Goal: Task Accomplishment & Management: Manage account settings

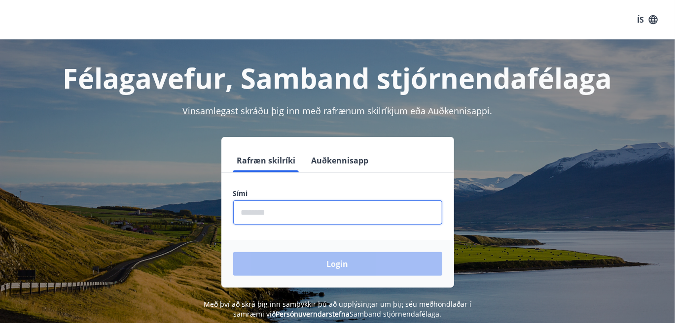
click at [264, 218] on input "phone" at bounding box center [337, 213] width 209 height 24
type input "********"
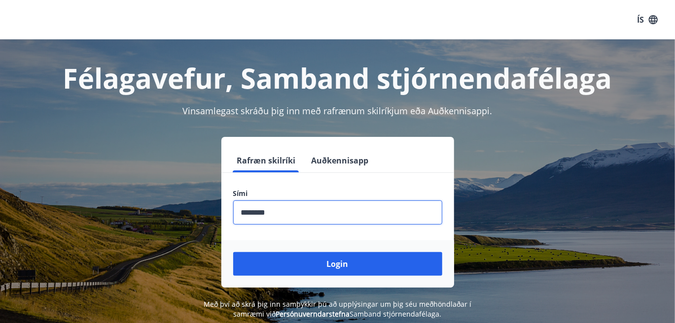
click at [233, 252] on button "Login" at bounding box center [337, 264] width 209 height 24
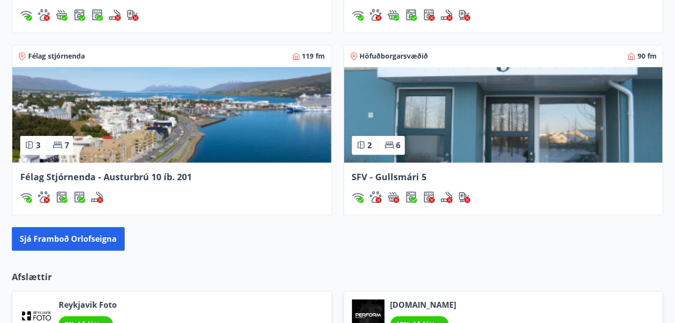
scroll to position [1153, 0]
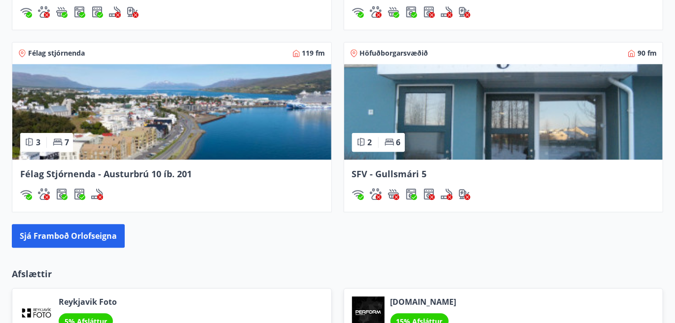
click at [133, 134] on img at bounding box center [171, 112] width 319 height 96
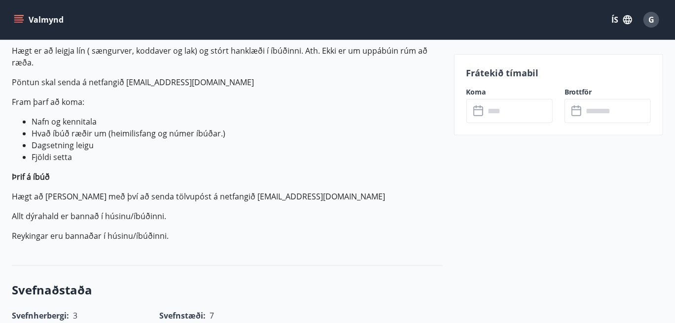
scroll to position [371, 0]
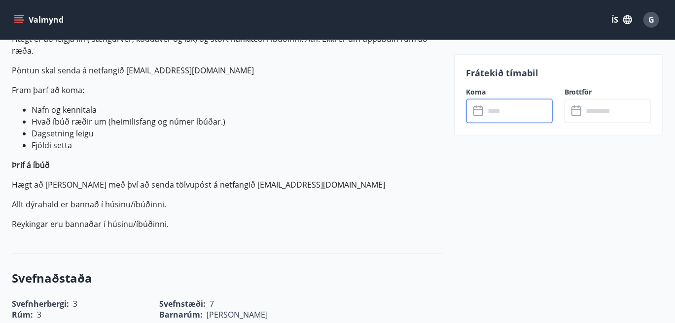
click at [490, 111] on input "text" at bounding box center [519, 111] width 68 height 24
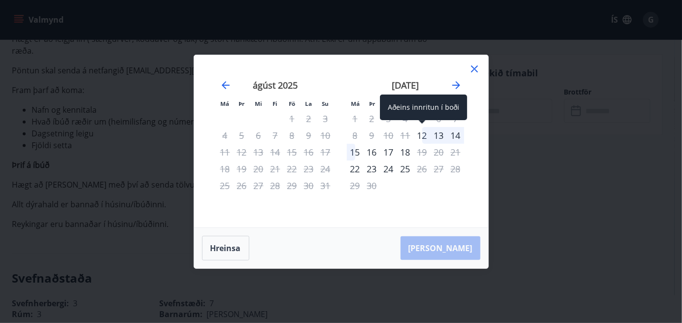
click at [427, 138] on div "12" at bounding box center [422, 135] width 17 height 17
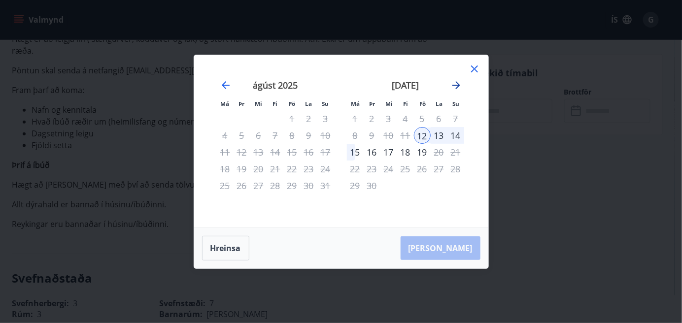
click at [456, 84] on icon "Move forward to switch to the next month." at bounding box center [457, 85] width 12 height 12
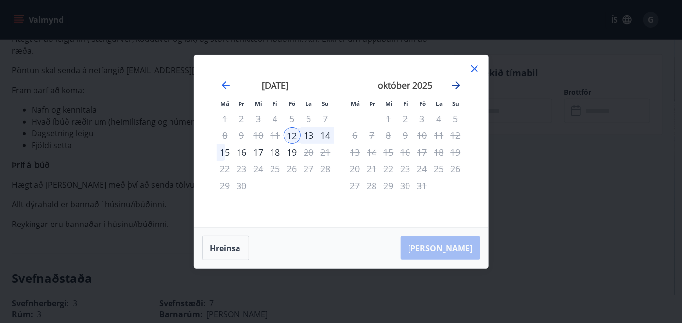
click at [456, 84] on icon "Move forward to switch to the next month." at bounding box center [457, 85] width 12 height 12
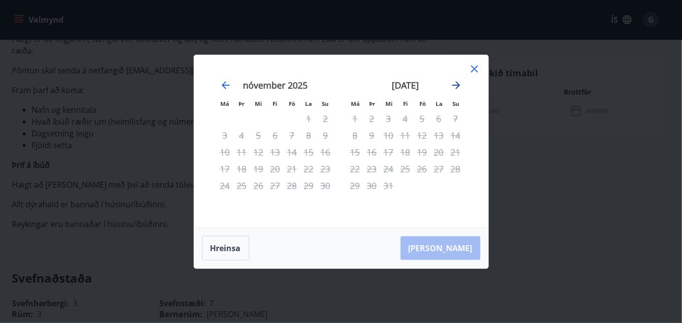
click at [456, 84] on icon "Move forward to switch to the next month." at bounding box center [457, 85] width 12 height 12
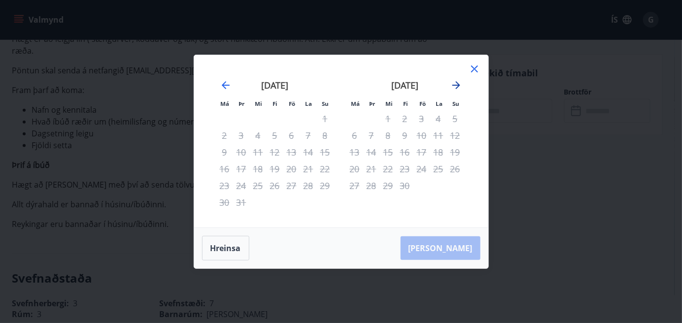
click at [456, 84] on icon "Move forward to switch to the next month." at bounding box center [457, 85] width 12 height 12
click at [470, 67] on icon at bounding box center [475, 69] width 12 height 12
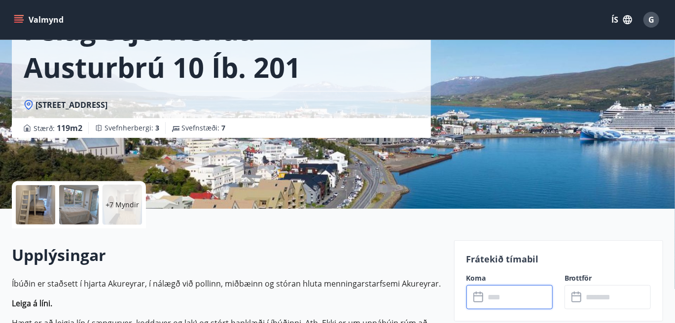
scroll to position [0, 0]
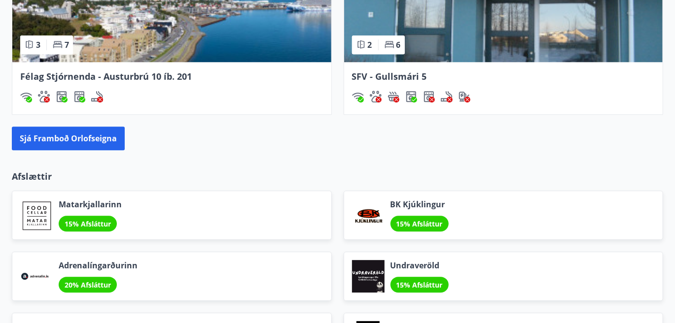
scroll to position [1250, 0]
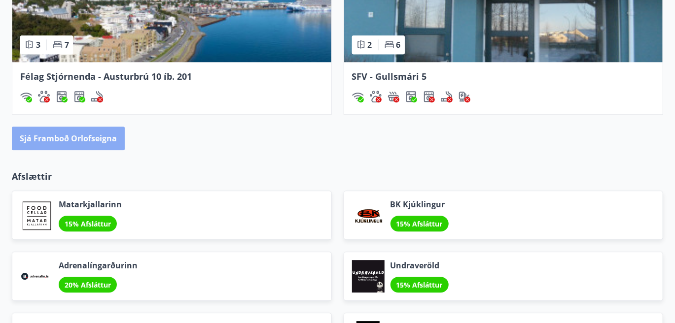
click at [81, 138] on button "Sjá framboð orlofseigna" at bounding box center [68, 139] width 113 height 24
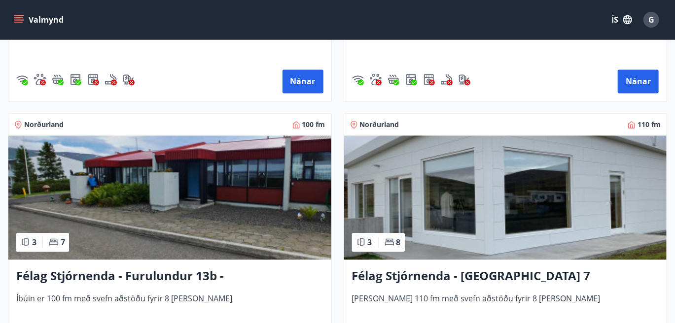
scroll to position [2795, 0]
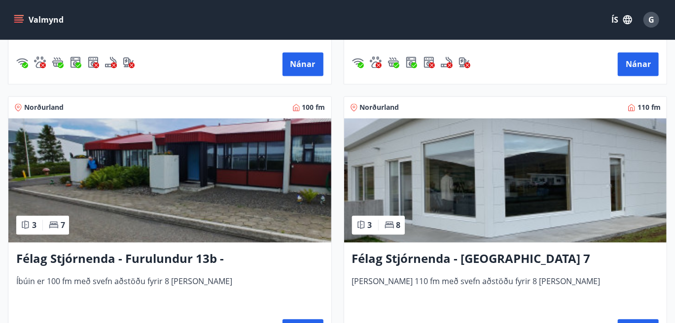
click at [94, 189] on img at bounding box center [169, 180] width 323 height 124
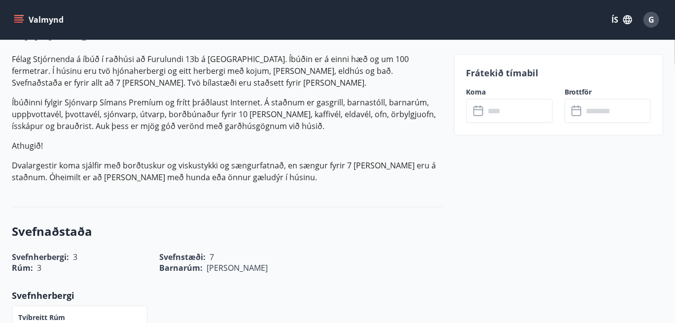
scroll to position [313, 0]
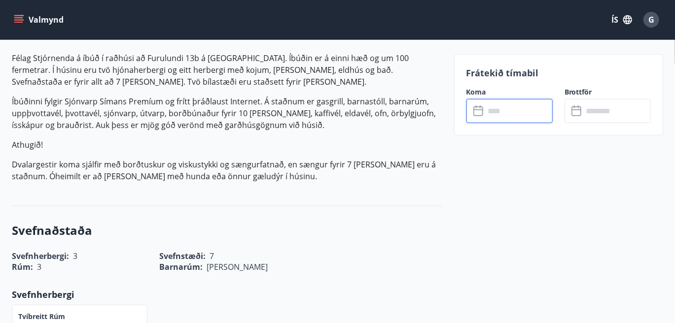
click at [495, 120] on input "text" at bounding box center [519, 111] width 68 height 24
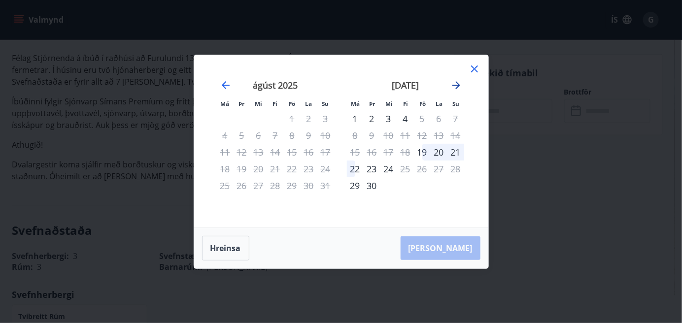
click at [454, 86] on icon "Move forward to switch to the next month." at bounding box center [457, 85] width 12 height 12
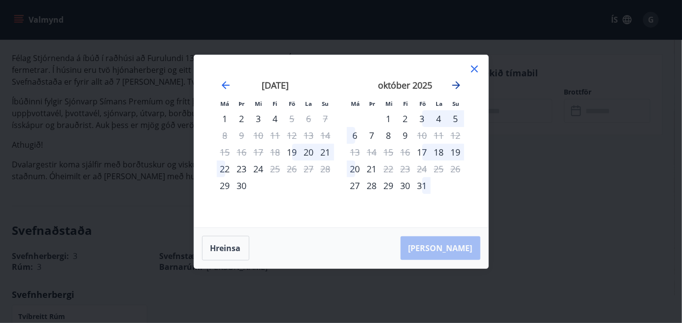
click at [454, 86] on icon "Move forward to switch to the next month." at bounding box center [457, 85] width 12 height 12
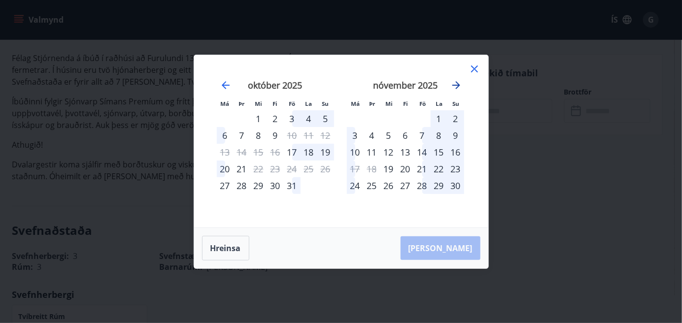
click at [454, 86] on icon "Move forward to switch to the next month." at bounding box center [457, 85] width 12 height 12
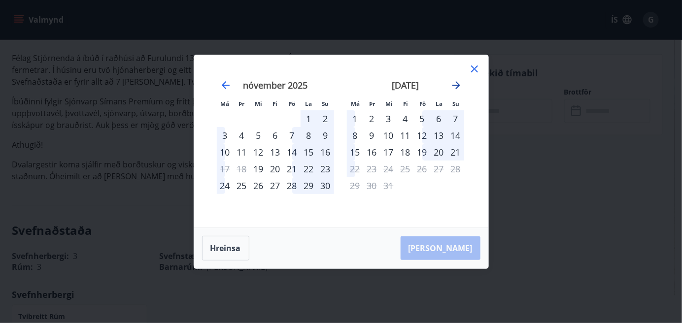
click at [454, 86] on icon "Move forward to switch to the next month." at bounding box center [457, 85] width 12 height 12
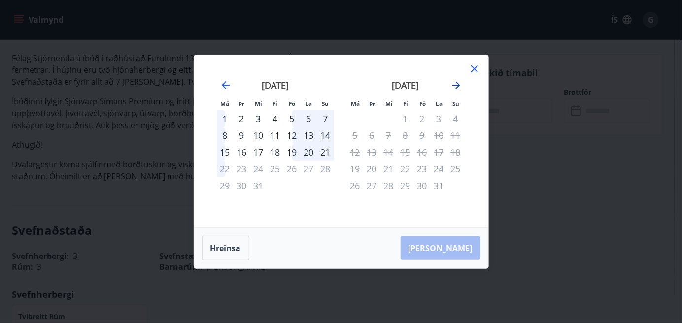
click at [454, 86] on icon "Move forward to switch to the next month." at bounding box center [457, 85] width 12 height 12
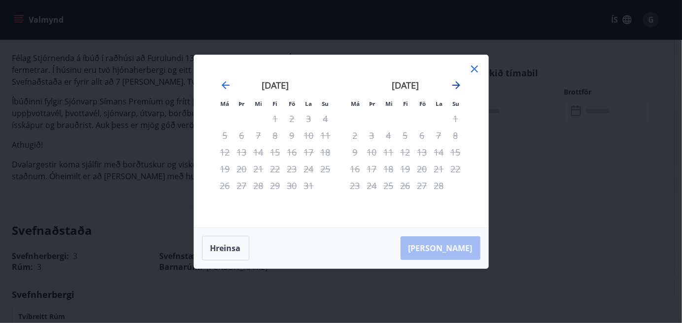
click at [454, 86] on icon "Move forward to switch to the next month." at bounding box center [457, 85] width 12 height 12
click at [478, 66] on icon at bounding box center [474, 69] width 7 height 7
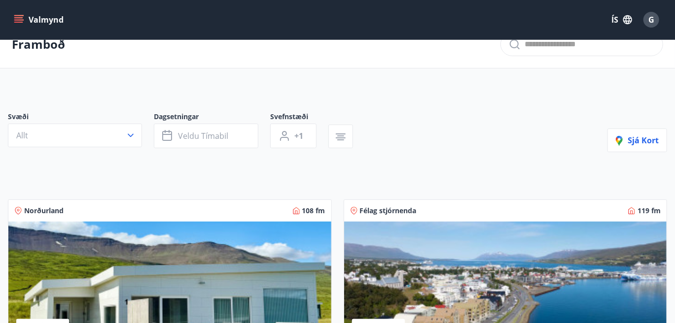
scroll to position [19, 0]
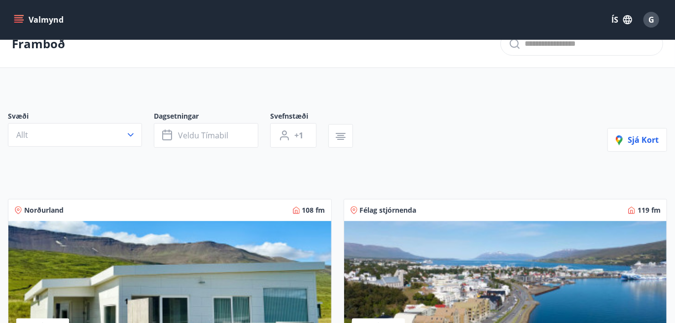
click at [18, 24] on icon "menu" at bounding box center [19, 20] width 10 height 10
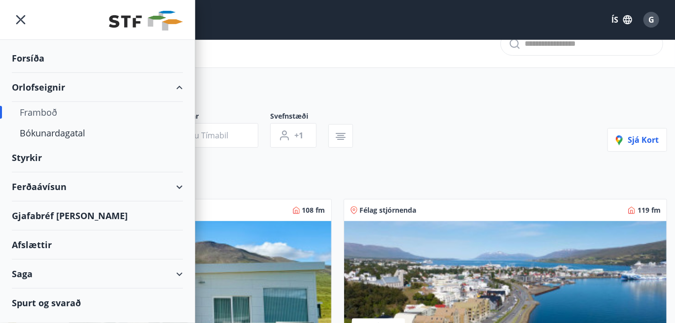
click at [52, 214] on div "Gjafabréf og kort" at bounding box center [97, 216] width 171 height 29
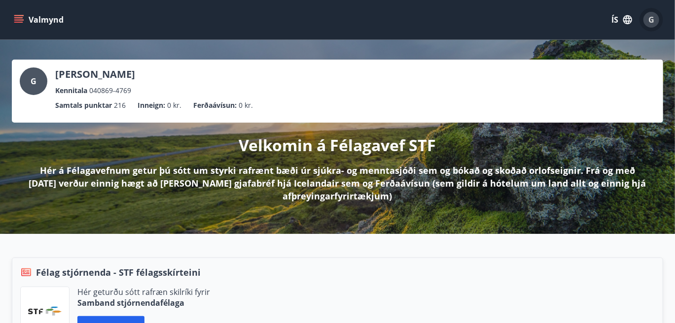
click at [650, 17] on span "G" at bounding box center [651, 19] width 6 height 11
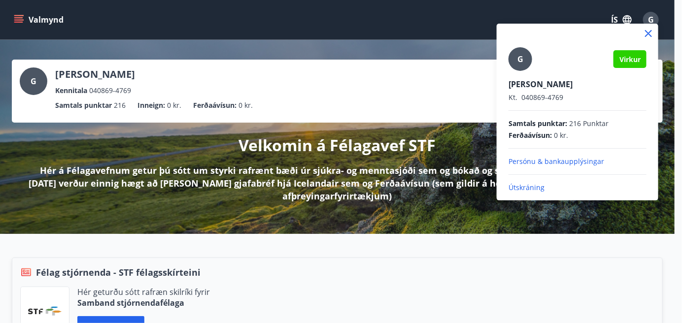
click at [572, 160] on p "Persónu & bankaupplýsingar" at bounding box center [578, 162] width 138 height 10
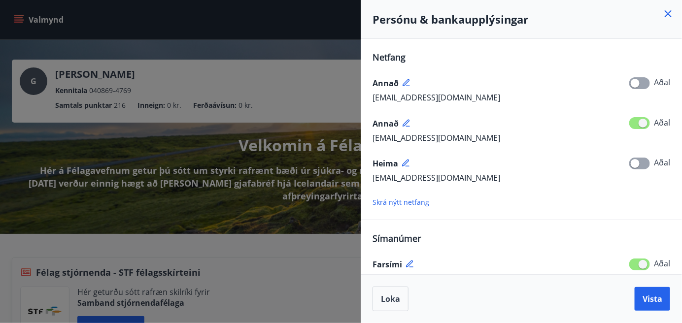
click at [636, 122] on span at bounding box center [640, 123] width 21 height 12
drag, startPoint x: 636, startPoint y: 122, endPoint x: 642, endPoint y: 126, distance: 7.5
click at [642, 126] on span at bounding box center [640, 123] width 21 height 12
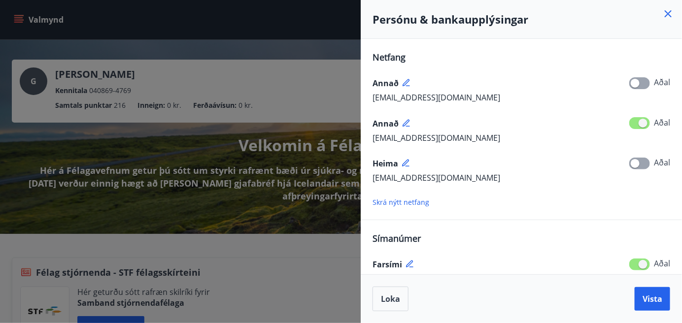
click at [642, 126] on span at bounding box center [640, 123] width 21 height 12
click at [633, 122] on span at bounding box center [640, 123] width 21 height 12
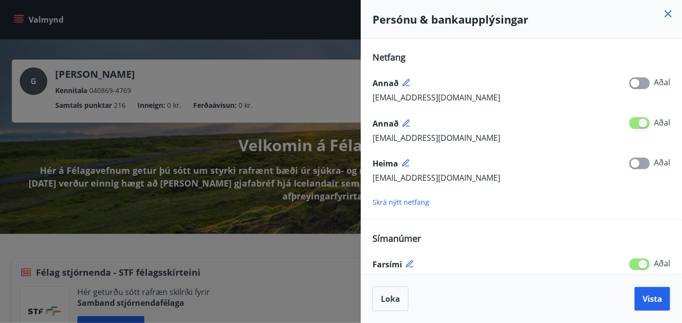
click at [633, 122] on span at bounding box center [640, 123] width 21 height 12
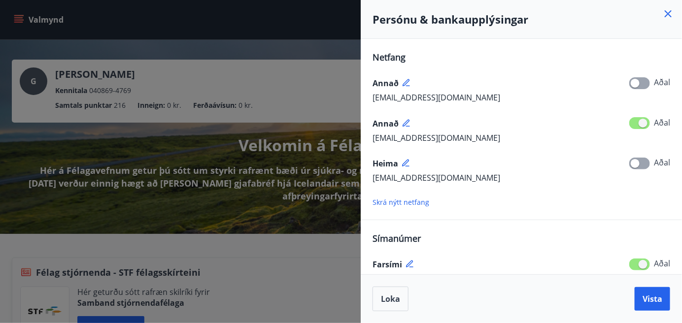
click at [633, 122] on span at bounding box center [640, 123] width 21 height 12
click at [463, 139] on div "gisli@isfelag.is Aðal" at bounding box center [522, 138] width 298 height 13
click at [498, 189] on div "Netfang Annað gisligisla1969@gmail.com Aðal Annað gisli@isfelag.is Aðal Heima g…" at bounding box center [522, 129] width 298 height 157
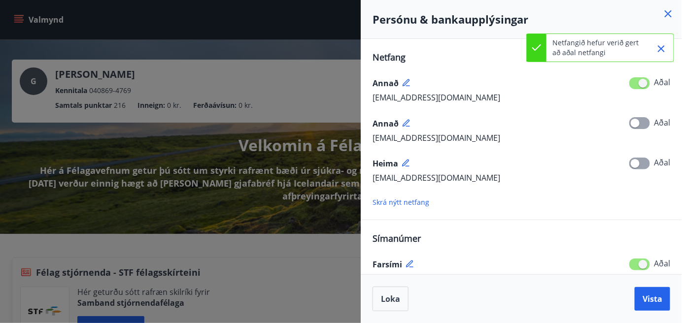
click at [641, 80] on span at bounding box center [640, 83] width 21 height 12
drag, startPoint x: 628, startPoint y: 79, endPoint x: 641, endPoint y: 80, distance: 12.9
click at [641, 80] on span at bounding box center [640, 83] width 21 height 12
click at [652, 300] on span "Vista" at bounding box center [653, 299] width 20 height 11
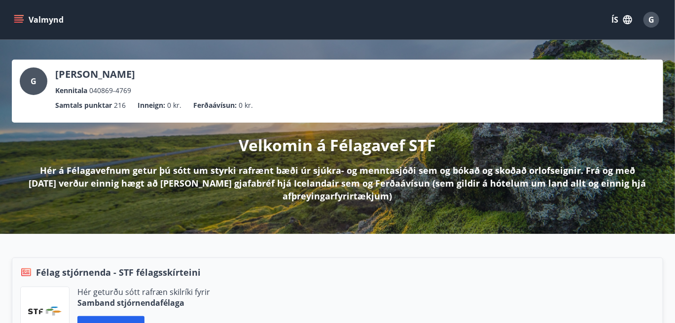
click at [19, 15] on icon "menu" at bounding box center [19, 15] width 11 height 1
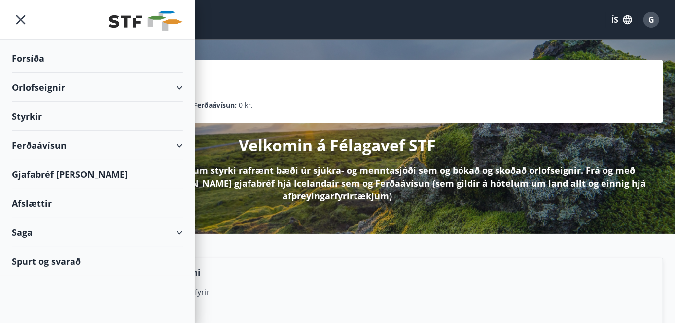
click at [52, 168] on div "Gjafabréf og kort" at bounding box center [97, 174] width 171 height 29
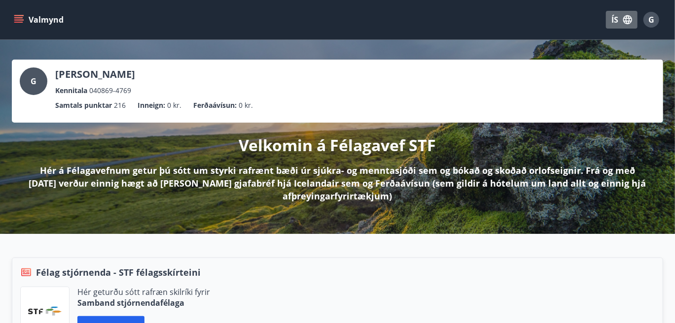
click at [611, 20] on button "ÍS" at bounding box center [622, 20] width 32 height 18
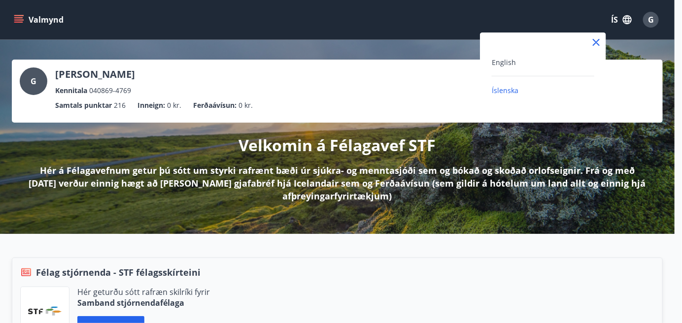
click at [611, 20] on div at bounding box center [341, 161] width 682 height 323
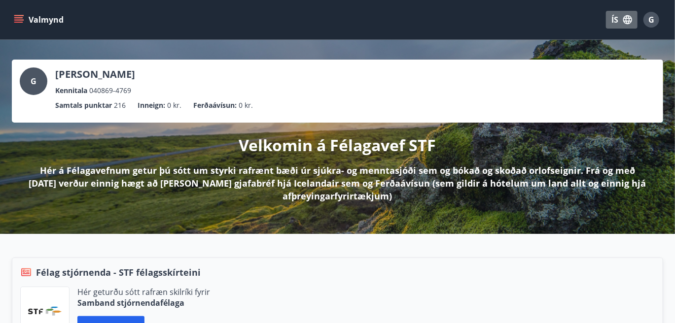
click at [625, 19] on icon "button" at bounding box center [627, 19] width 11 height 11
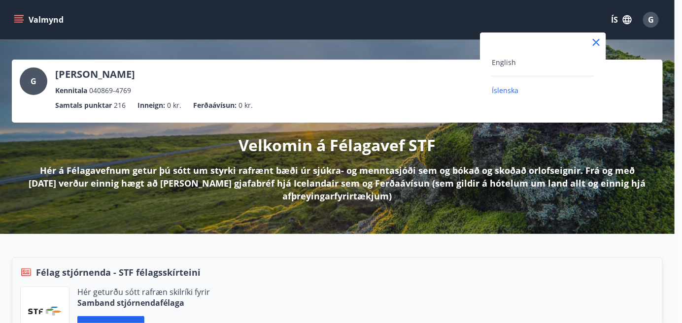
click at [625, 19] on div at bounding box center [341, 161] width 682 height 323
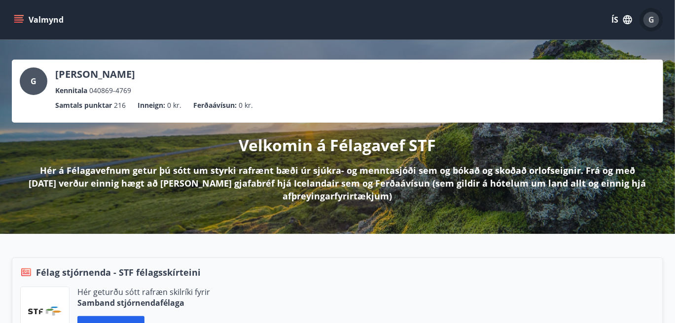
click at [647, 23] on div "G" at bounding box center [651, 20] width 16 height 16
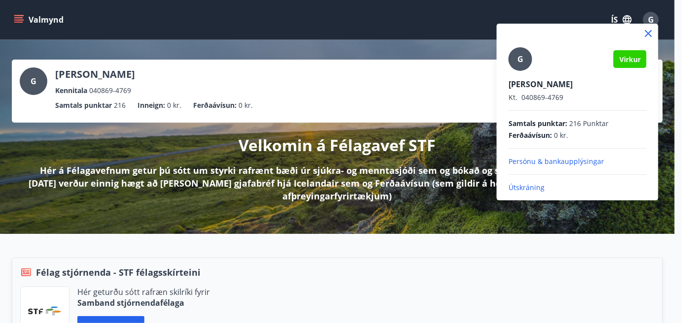
click at [468, 92] on div at bounding box center [341, 161] width 682 height 323
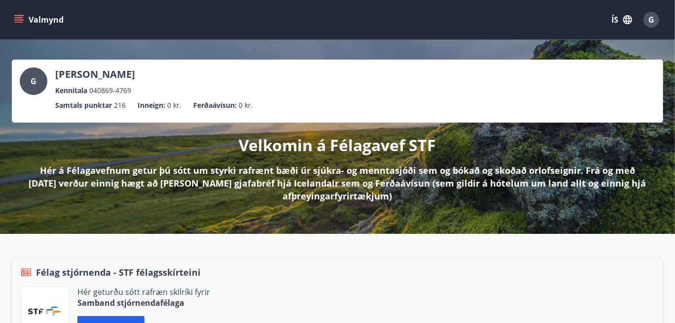
click at [16, 14] on button "Valmynd" at bounding box center [40, 20] width 56 height 18
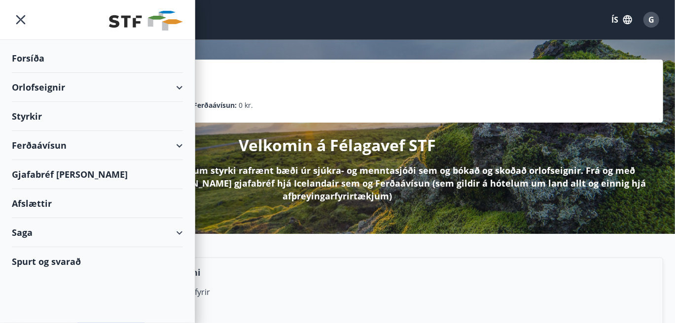
click at [46, 173] on div "Gjafabréf og kort" at bounding box center [97, 174] width 171 height 29
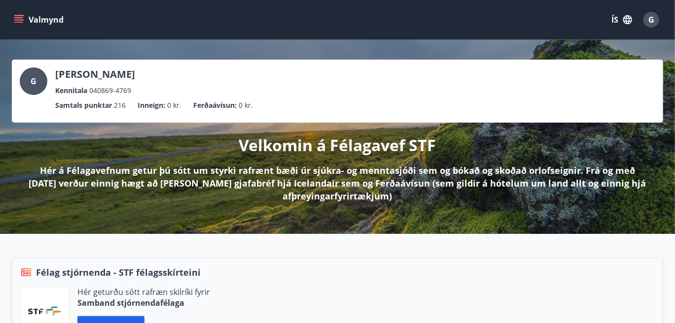
click at [20, 19] on icon "menu" at bounding box center [19, 20] width 10 height 10
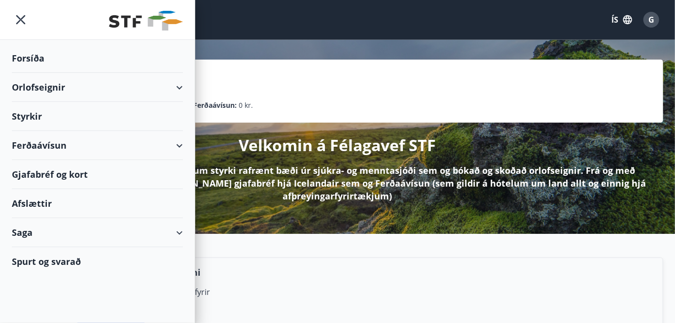
click at [33, 170] on div "Gjafabréf og kort" at bounding box center [97, 174] width 171 height 29
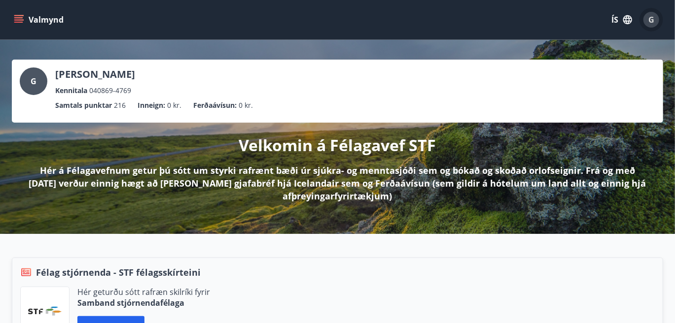
click at [649, 19] on span "G" at bounding box center [651, 19] width 6 height 11
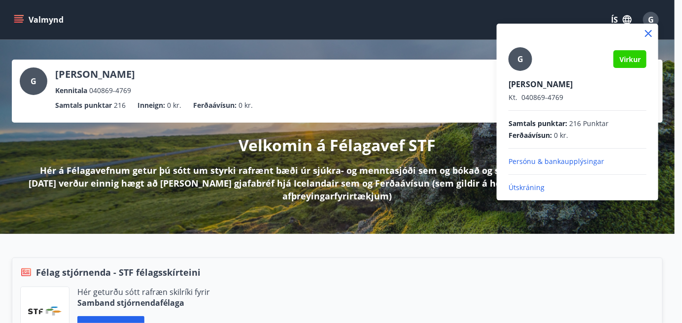
click at [573, 159] on p "Persónu & bankaupplýsingar" at bounding box center [578, 162] width 138 height 10
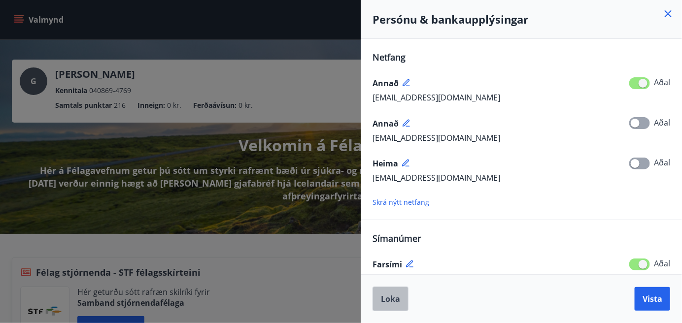
click at [400, 299] on button "Loka" at bounding box center [391, 299] width 36 height 25
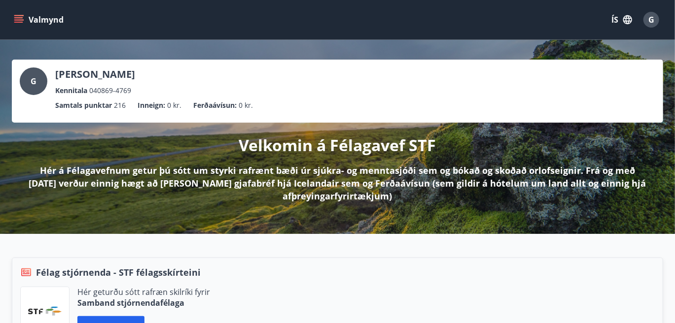
click at [16, 17] on icon "menu" at bounding box center [18, 17] width 9 height 1
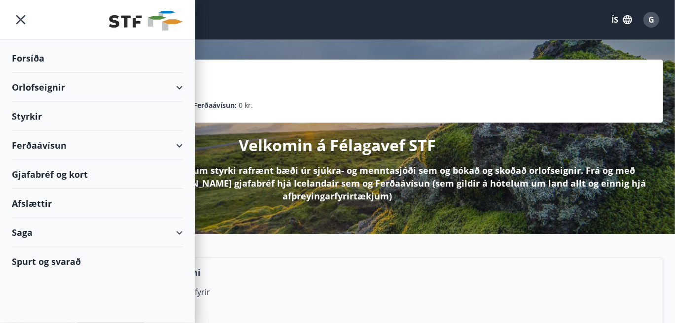
click at [34, 176] on div "Gjafabréf og kort" at bounding box center [97, 174] width 171 height 29
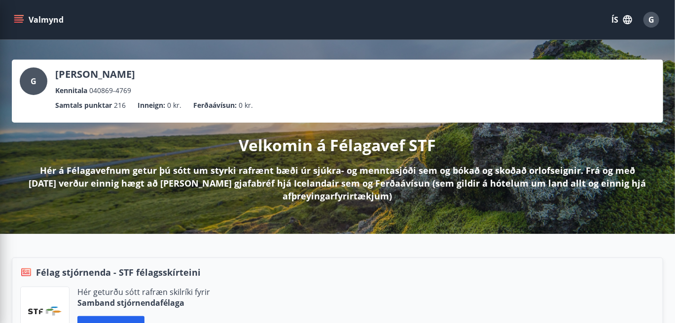
click at [276, 27] on div "Valmynd ÍS G" at bounding box center [337, 20] width 651 height 24
click at [652, 24] on span "G" at bounding box center [651, 19] width 6 height 11
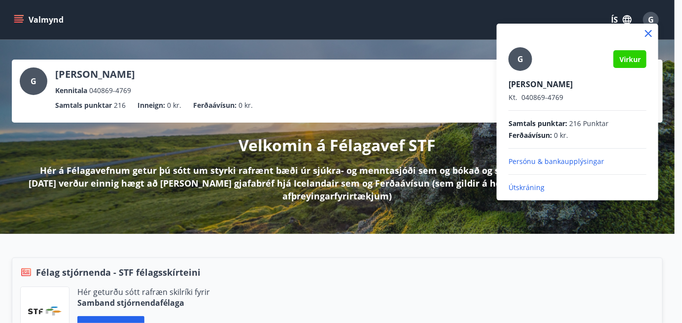
click at [535, 184] on p "Útskráning" at bounding box center [578, 188] width 138 height 10
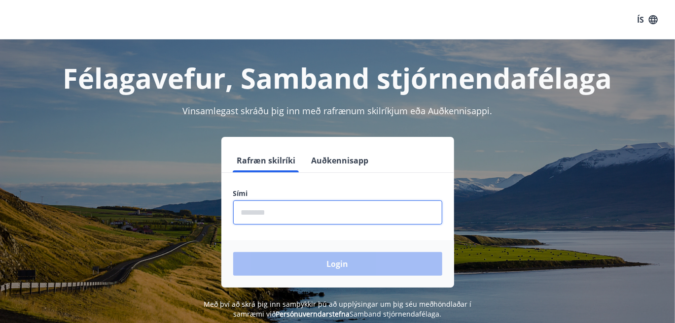
click at [409, 204] on input "phone" at bounding box center [337, 213] width 209 height 24
type input "********"
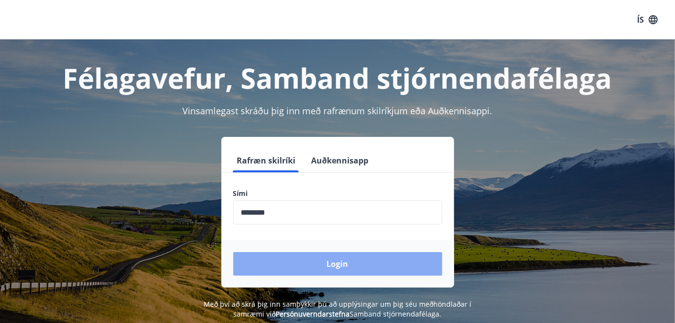
click at [330, 268] on button "Login" at bounding box center [337, 264] width 209 height 24
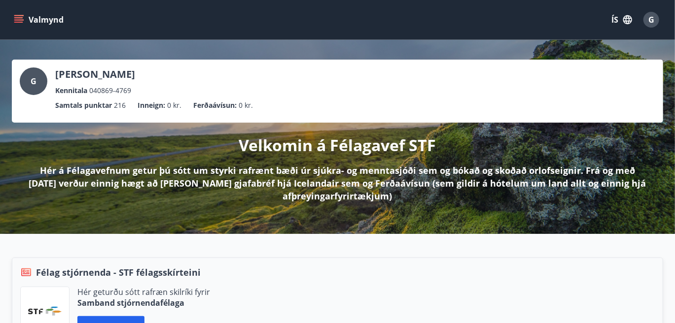
click at [658, 17] on div "G" at bounding box center [651, 20] width 16 height 16
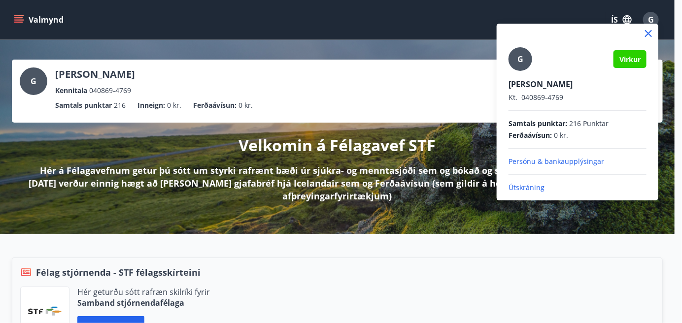
click at [561, 160] on p "Persónu & bankaupplýsingar" at bounding box center [578, 162] width 138 height 10
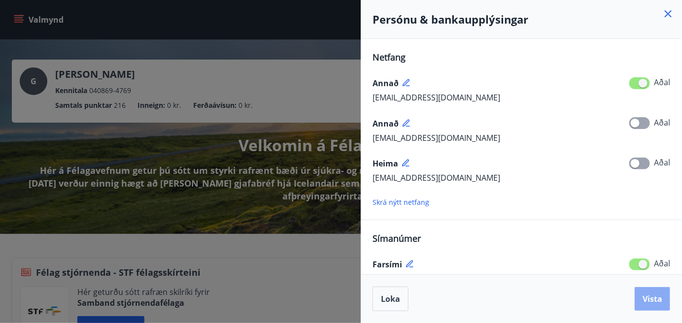
click at [641, 298] on button "Vista" at bounding box center [652, 299] width 35 height 24
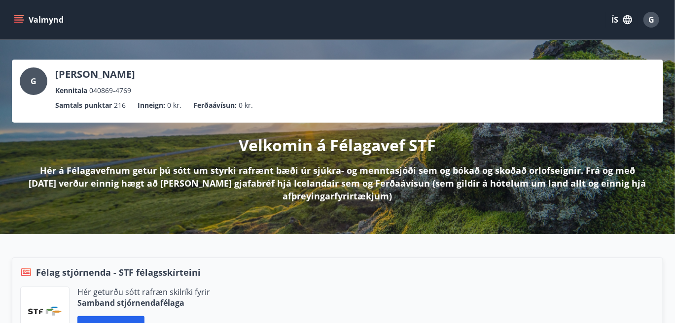
click at [29, 13] on button "Valmynd" at bounding box center [40, 20] width 56 height 18
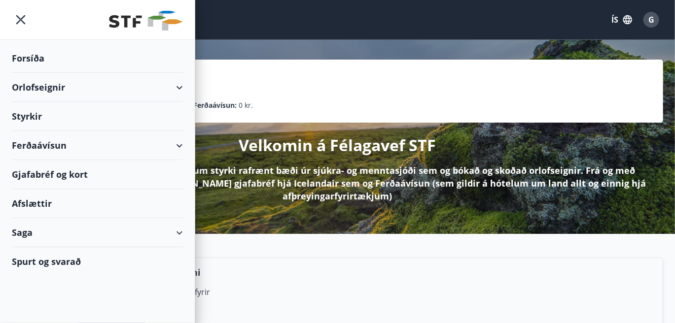
click at [38, 178] on div "Gjafabréf og kort" at bounding box center [97, 174] width 171 height 29
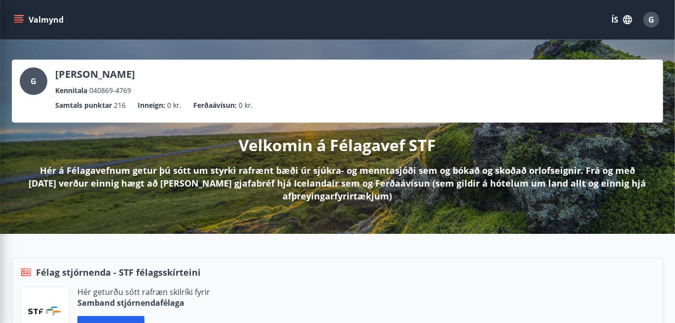
click at [366, 43] on div "G [PERSON_NAME] Kennitala 040869-4769 Samtals punktar 216 Inneign : 0 kr. Ferða…" at bounding box center [337, 137] width 675 height 194
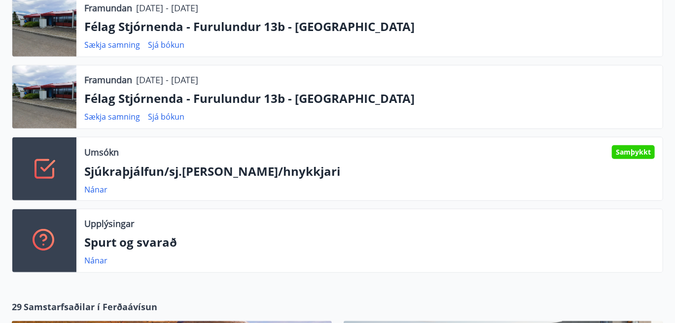
scroll to position [390, 0]
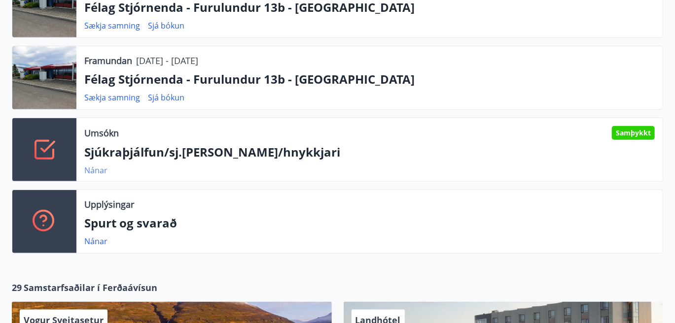
click at [94, 167] on link "Nánar" at bounding box center [95, 170] width 23 height 11
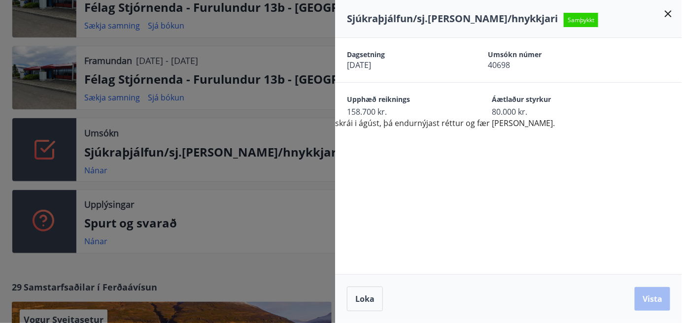
click at [2, 99] on div at bounding box center [341, 161] width 682 height 323
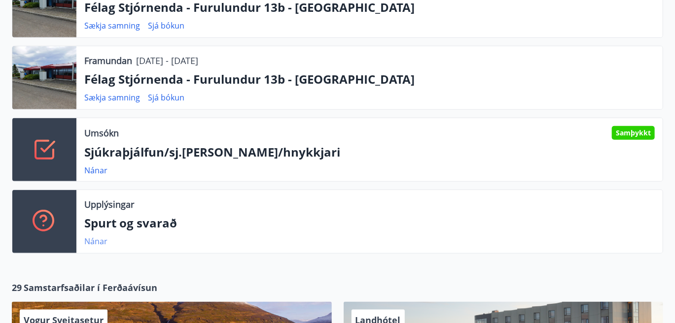
click at [93, 238] on link "Nánar" at bounding box center [95, 241] width 23 height 11
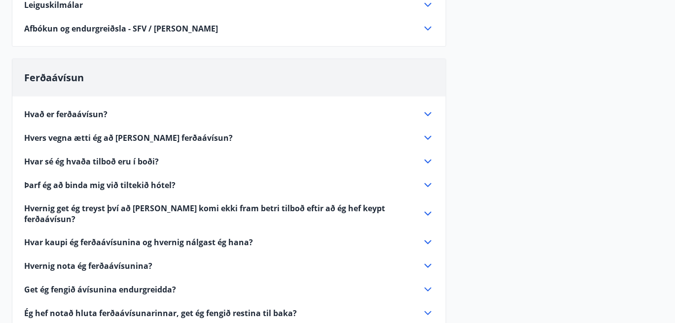
scroll to position [352, 0]
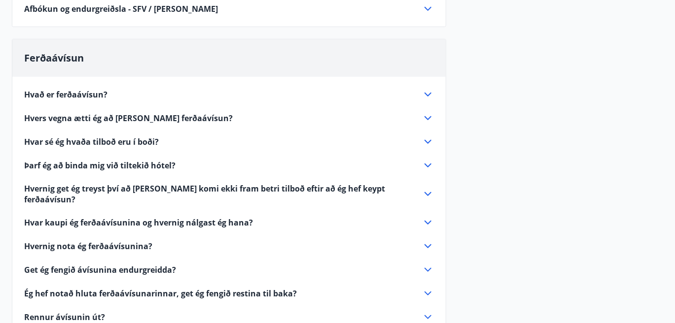
click at [57, 89] on span "Hvað er ferðaávísun?" at bounding box center [65, 94] width 83 height 11
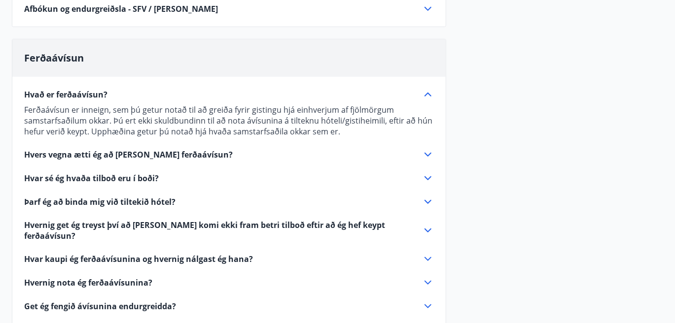
click at [57, 89] on span "Hvað er ferðaávísun?" at bounding box center [65, 94] width 83 height 11
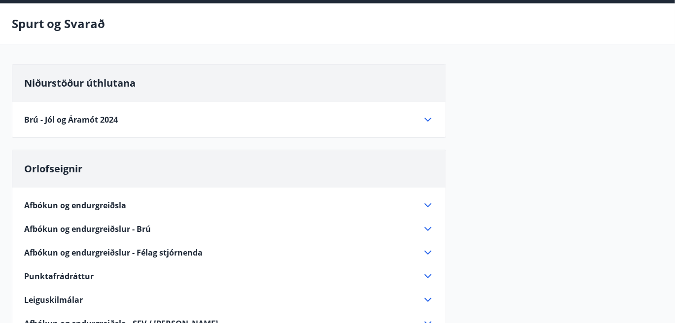
scroll to position [0, 0]
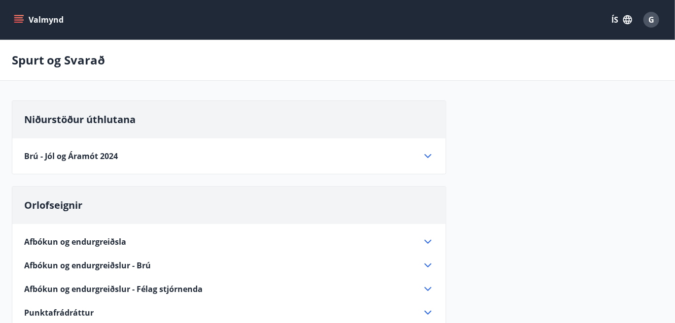
click at [23, 13] on button "Valmynd" at bounding box center [40, 20] width 56 height 18
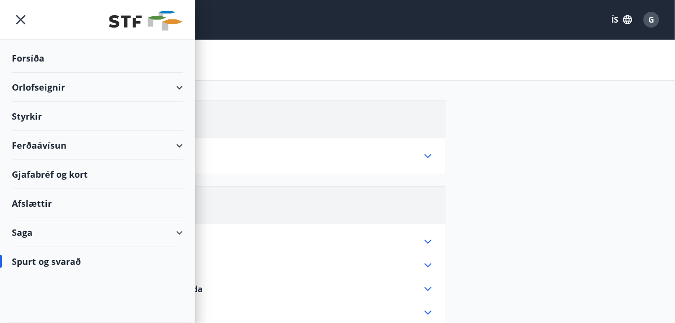
click at [23, 13] on icon "menu" at bounding box center [21, 20] width 18 height 18
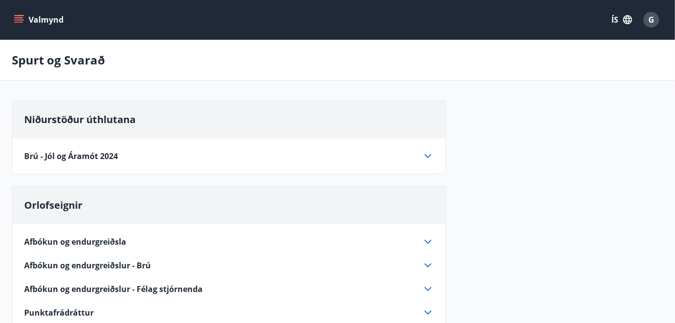
click at [23, 13] on button "Valmynd" at bounding box center [40, 20] width 56 height 18
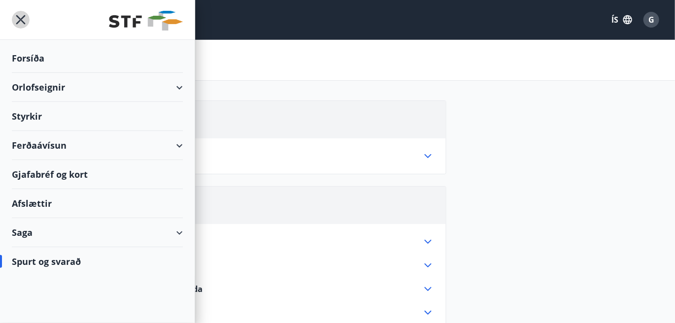
click at [23, 13] on icon "menu" at bounding box center [21, 20] width 18 height 18
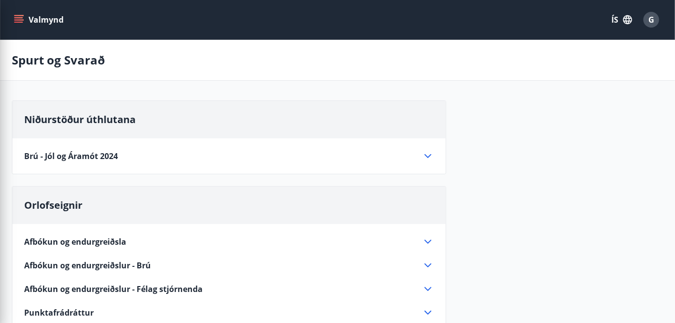
click at [23, 13] on button "Valmynd" at bounding box center [40, 20] width 56 height 18
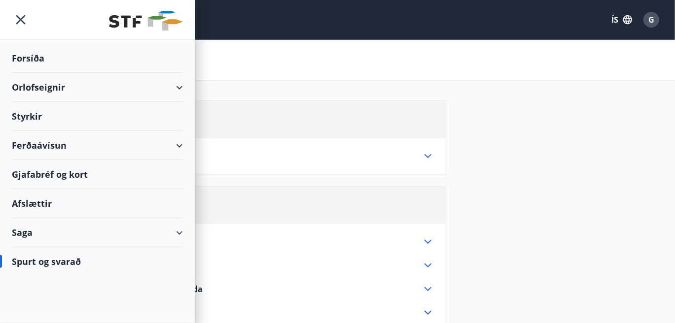
click at [26, 148] on div "Ferðaávísun" at bounding box center [97, 145] width 171 height 29
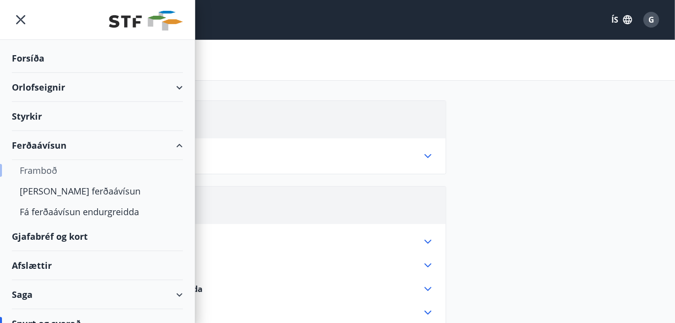
click at [38, 173] on div "Framboð" at bounding box center [97, 170] width 155 height 21
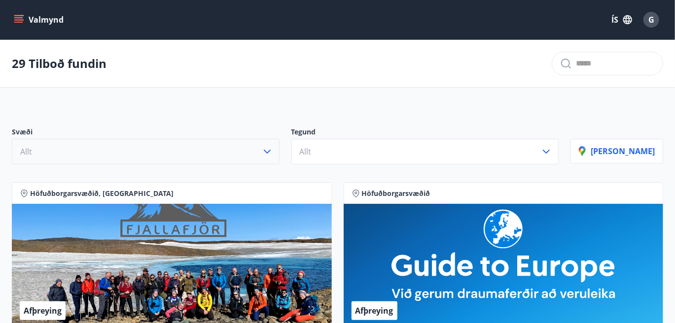
click at [272, 155] on button "Allt" at bounding box center [146, 152] width 268 height 26
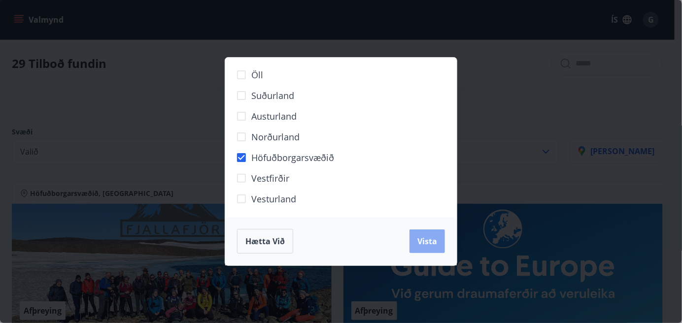
click at [425, 240] on span "Vista" at bounding box center [428, 241] width 20 height 11
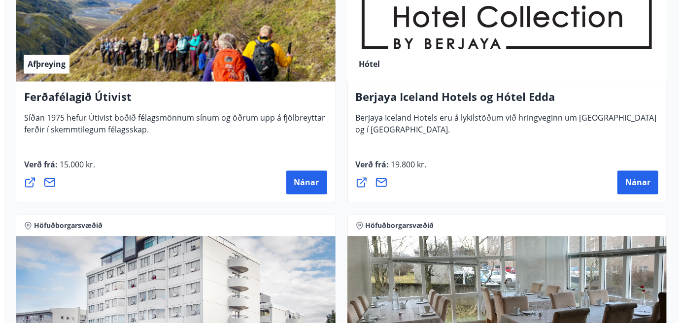
scroll to position [820, 0]
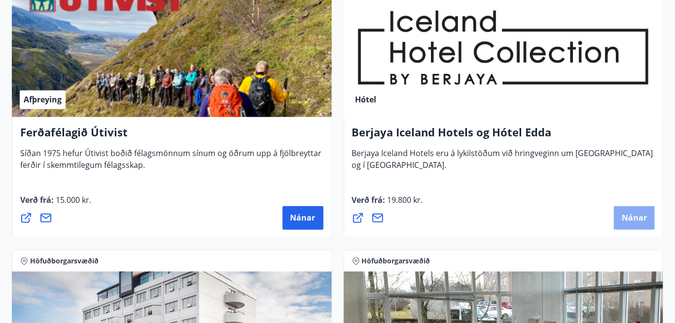
click at [637, 220] on span "Nánar" at bounding box center [634, 218] width 25 height 11
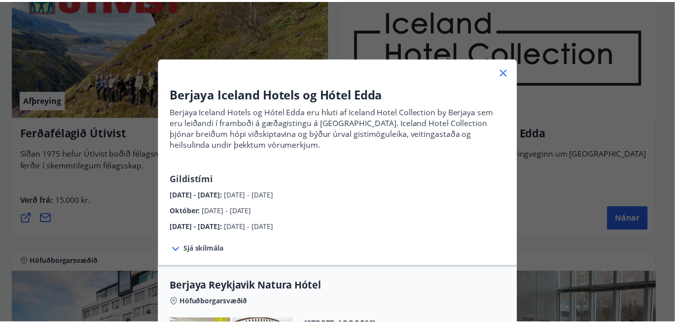
scroll to position [0, 0]
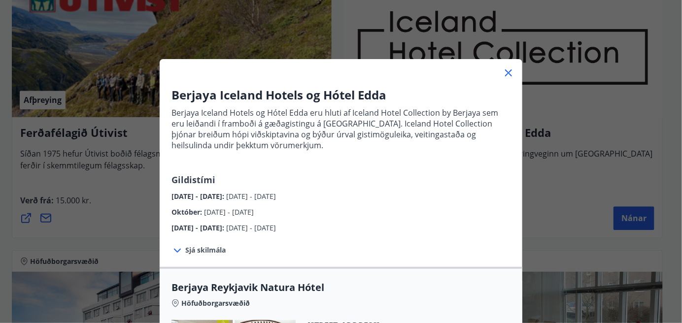
click at [503, 74] on icon at bounding box center [509, 73] width 12 height 12
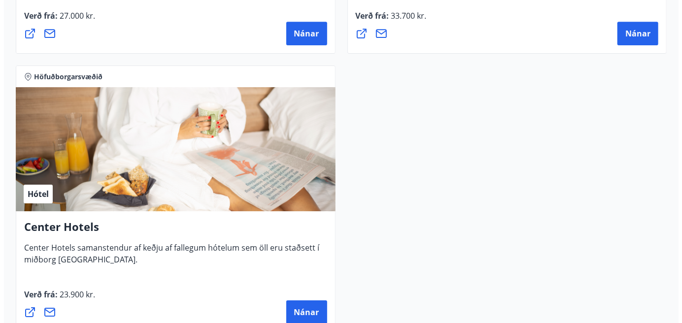
scroll to position [1583, 0]
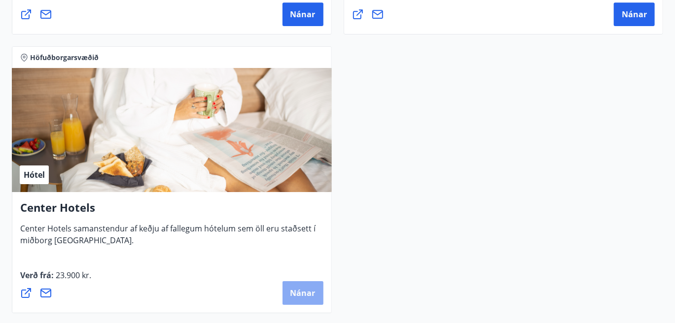
click at [304, 288] on span "Nánar" at bounding box center [302, 293] width 25 height 11
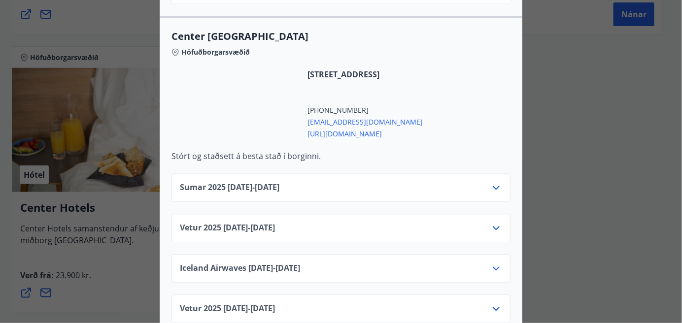
scroll to position [762, 0]
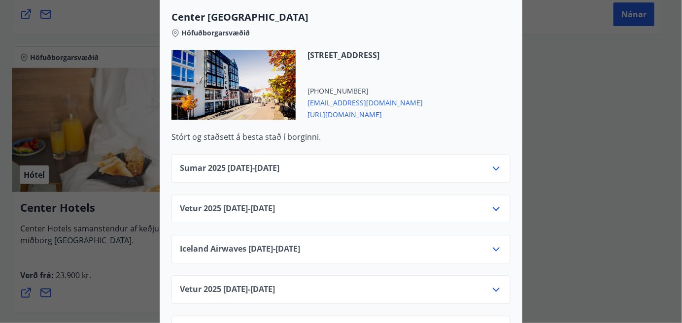
click at [492, 163] on icon at bounding box center [497, 169] width 12 height 12
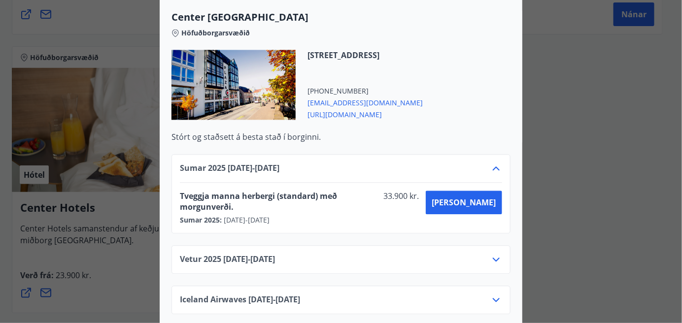
click at [492, 163] on icon at bounding box center [497, 169] width 12 height 12
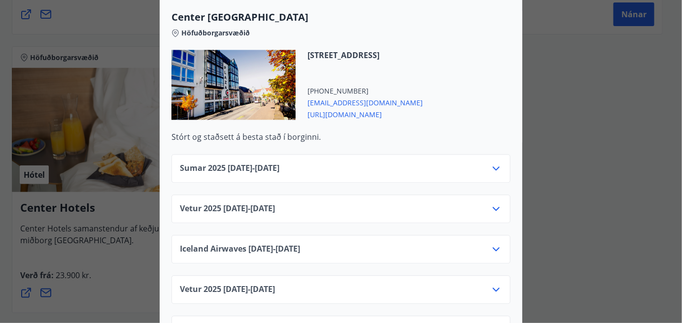
scroll to position [0, 0]
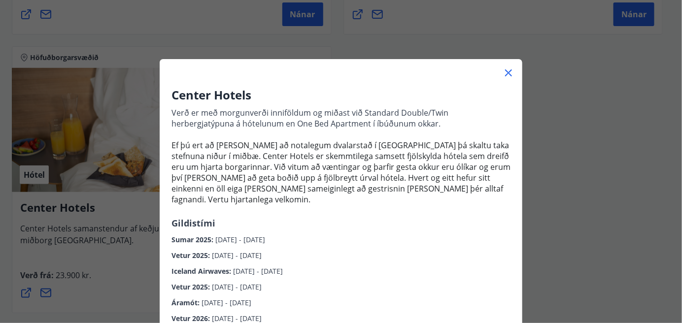
click at [547, 188] on div "Center Hotels Verð er með morgunverði inniföldum og miðast við Standard Double/…" at bounding box center [341, 161] width 682 height 323
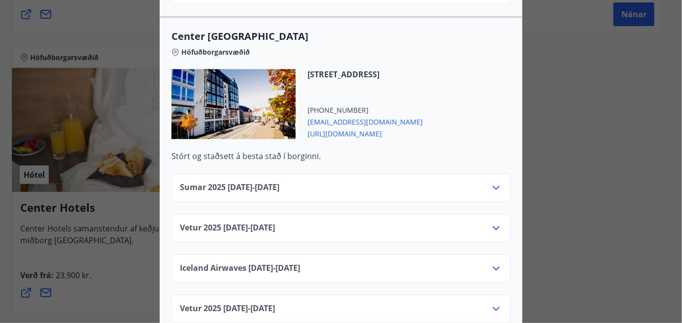
scroll to position [762, 0]
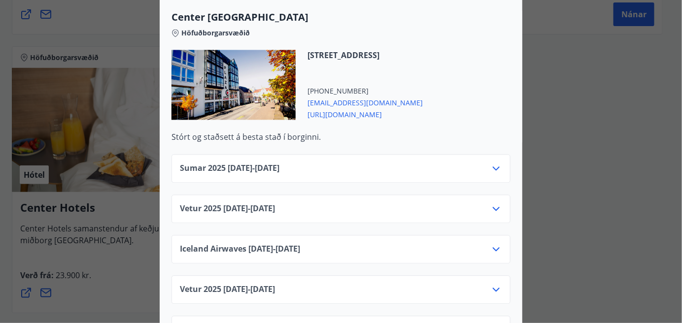
click at [476, 163] on div "Sumar [PHONE_NUMBER][DATE] - [DATE]" at bounding box center [341, 173] width 322 height 20
click at [493, 163] on icon at bounding box center [497, 169] width 12 height 12
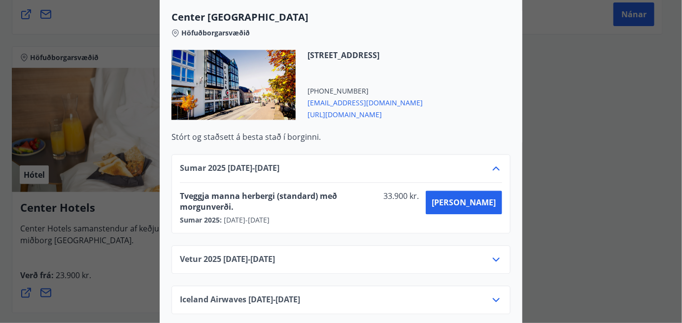
click at [493, 163] on icon at bounding box center [497, 169] width 12 height 12
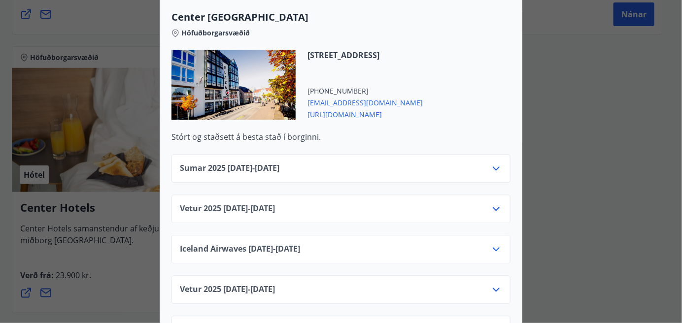
click at [465, 203] on div "Vetur [PHONE_NUMBER][DATE] - [DATE]" at bounding box center [341, 213] width 322 height 20
click at [498, 203] on icon at bounding box center [497, 209] width 12 height 12
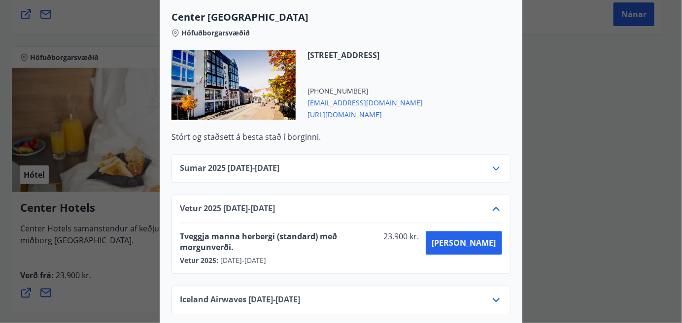
click at [498, 203] on icon at bounding box center [497, 209] width 12 height 12
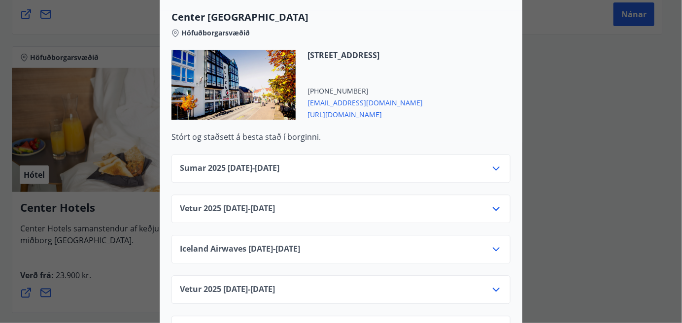
click at [495, 244] on icon at bounding box center [497, 250] width 12 height 12
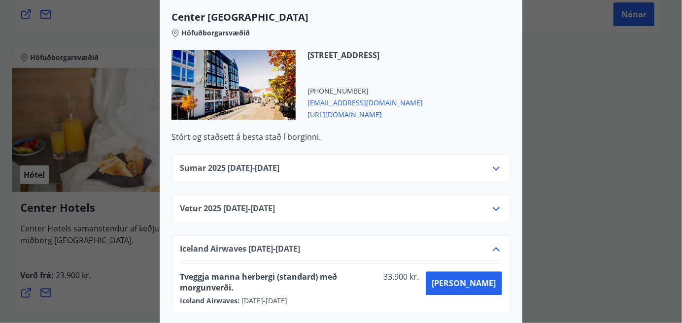
click at [495, 244] on icon at bounding box center [497, 250] width 12 height 12
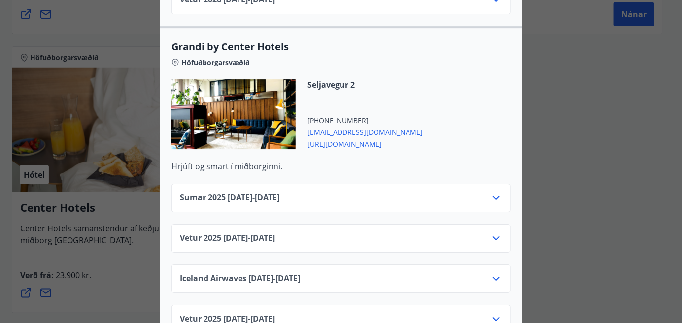
scroll to position [1134, 0]
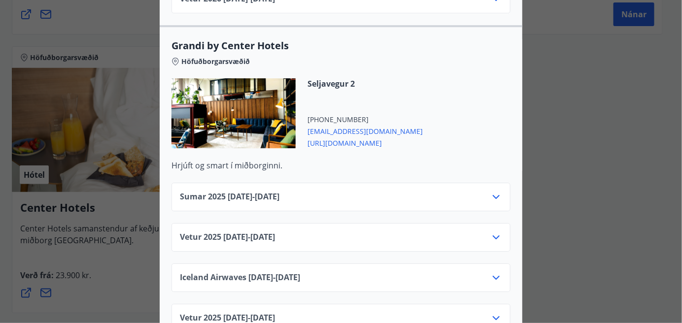
click at [492, 191] on icon at bounding box center [497, 197] width 12 height 12
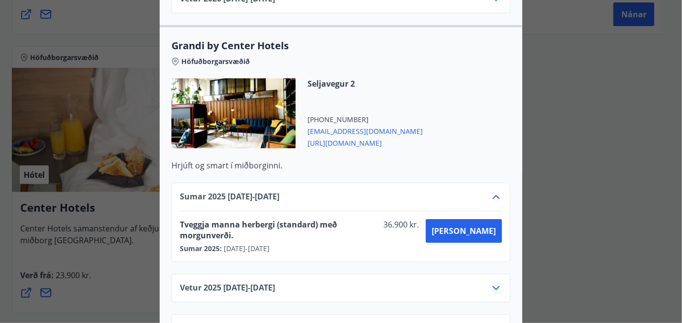
click at [492, 191] on icon at bounding box center [497, 197] width 12 height 12
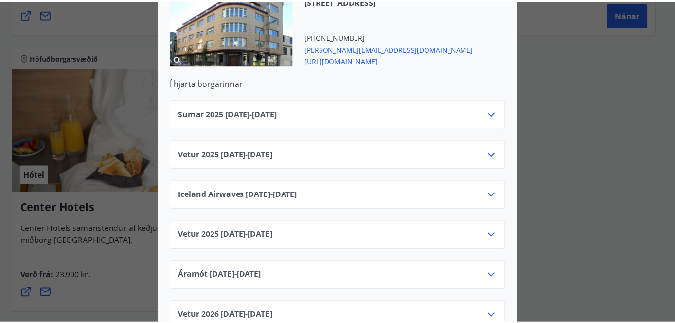
scroll to position [0, 0]
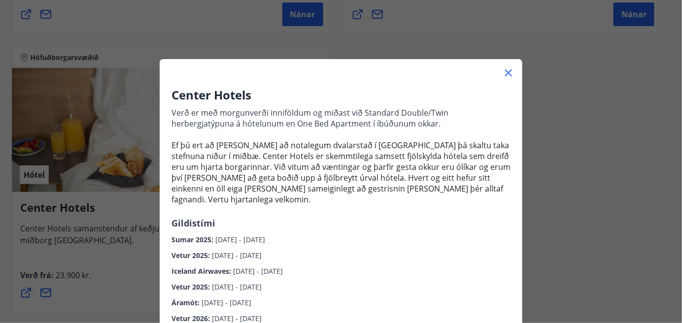
click at [625, 129] on div "Center Hotels Verð er með morgunverði inniföldum og miðast við Standard Double/…" at bounding box center [341, 161] width 682 height 323
click at [503, 67] on icon at bounding box center [509, 73] width 12 height 12
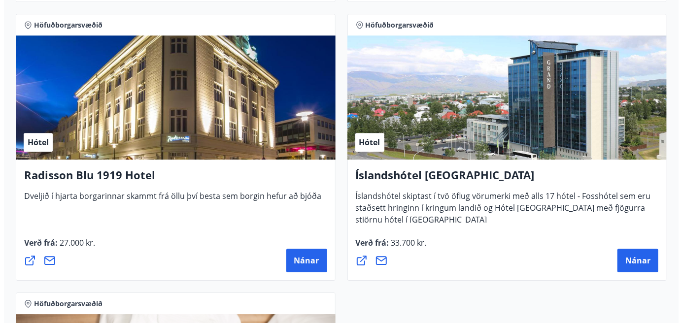
scroll to position [1329, 0]
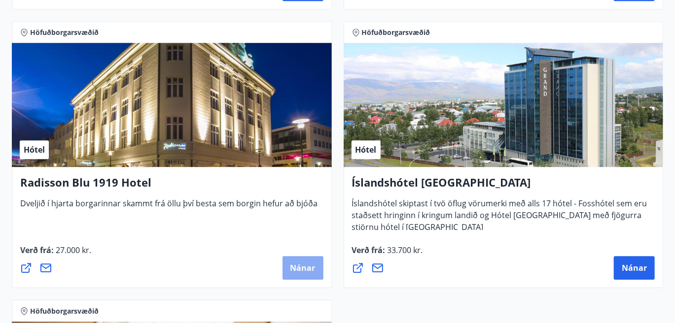
click at [294, 263] on span "Nánar" at bounding box center [302, 268] width 25 height 11
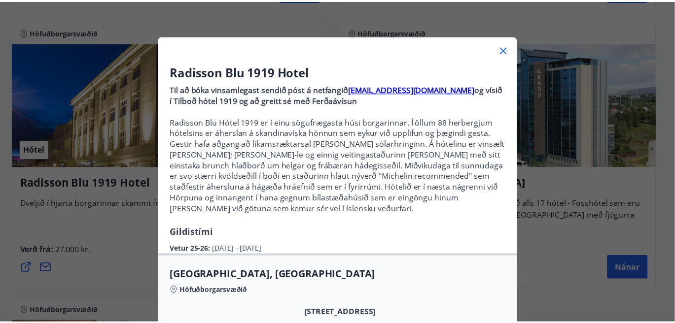
scroll to position [0, 0]
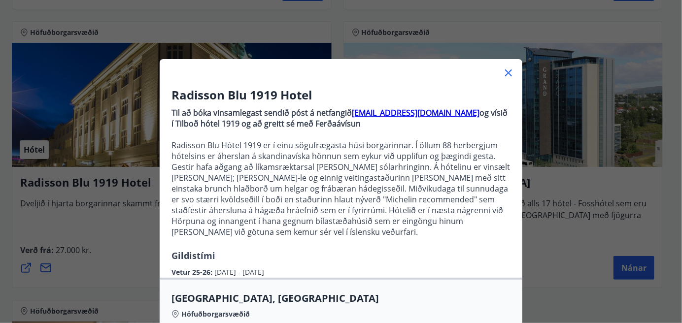
click at [505, 72] on icon at bounding box center [508, 73] width 7 height 7
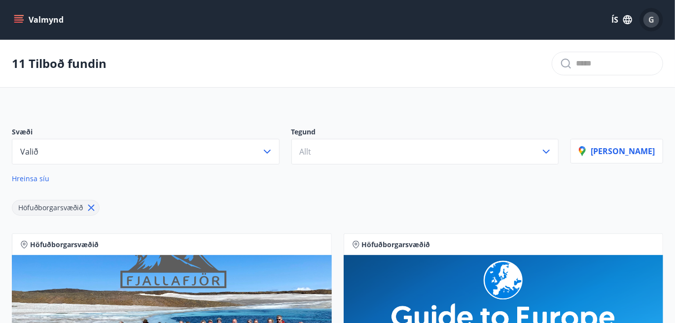
click at [654, 23] on span "G" at bounding box center [651, 19] width 6 height 11
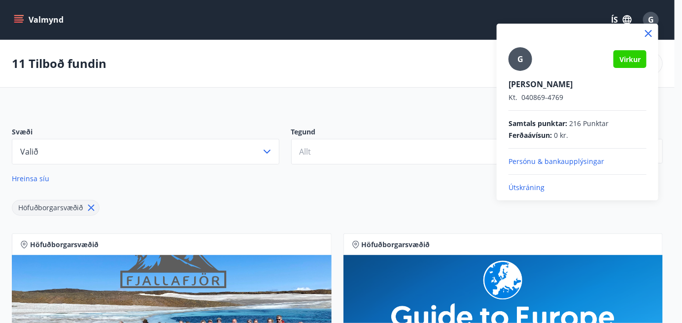
click at [546, 161] on p "Persónu & bankaupplýsingar" at bounding box center [578, 162] width 138 height 10
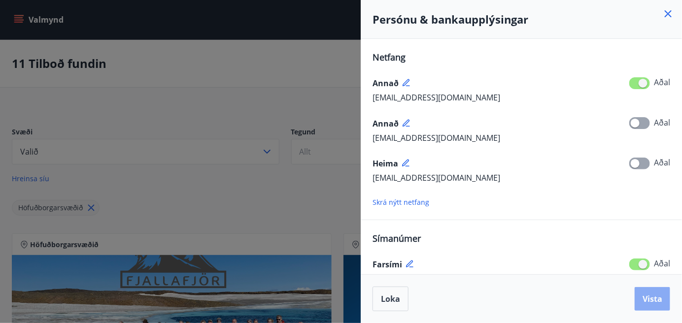
click at [654, 295] on span "Vista" at bounding box center [653, 299] width 20 height 11
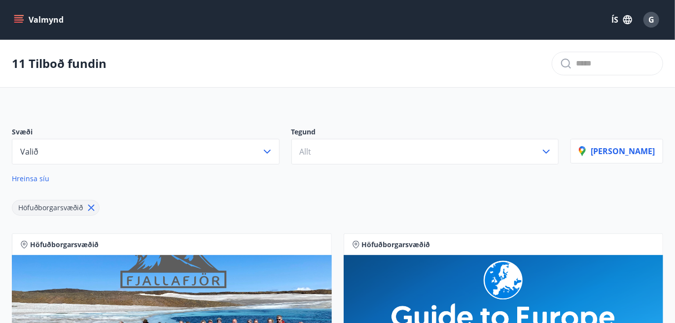
click at [18, 17] on icon "menu" at bounding box center [18, 17] width 9 height 1
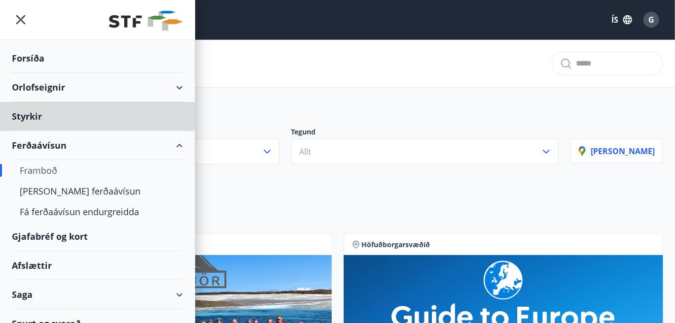
click at [18, 59] on div "Forsíða" at bounding box center [97, 58] width 171 height 29
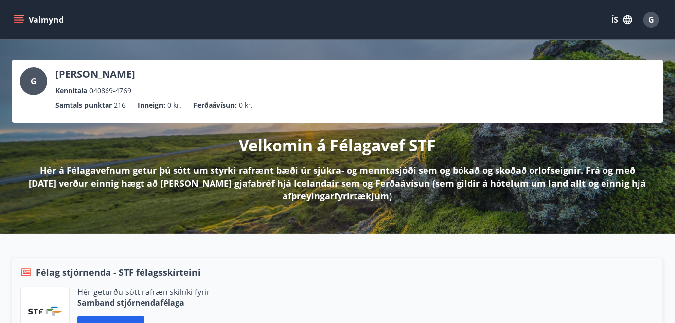
click at [18, 22] on icon "menu" at bounding box center [18, 22] width 9 height 1
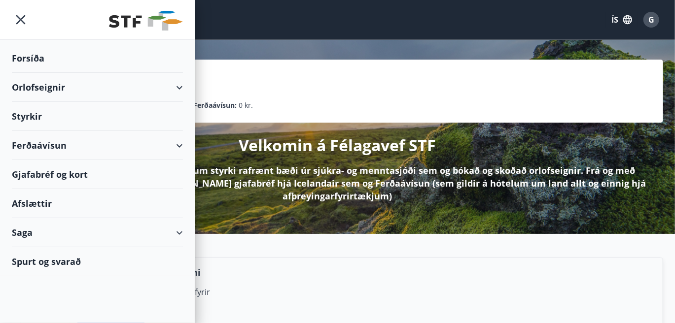
click at [38, 177] on div "Gjafabréf og kort" at bounding box center [97, 174] width 171 height 29
click at [241, 57] on div "G [PERSON_NAME] Kennitala 040869-4769 Samtals punktar 216 Inneign : 0 kr. Ferða…" at bounding box center [337, 137] width 675 height 194
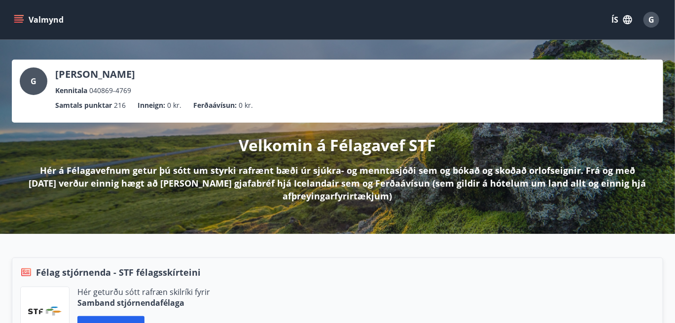
click at [19, 21] on icon "menu" at bounding box center [19, 20] width 10 height 10
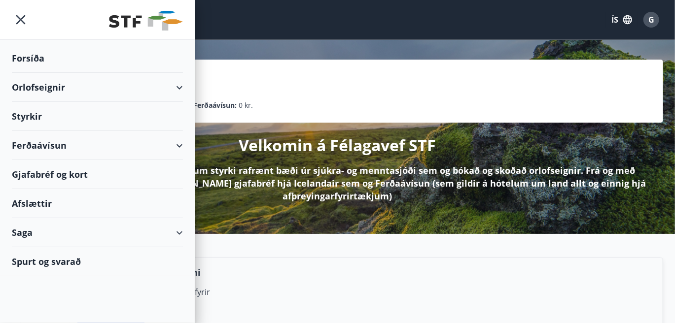
click at [33, 229] on div "Saga" at bounding box center [97, 232] width 171 height 29
click at [3, 256] on div "Ferðaávísun" at bounding box center [97, 258] width 195 height 21
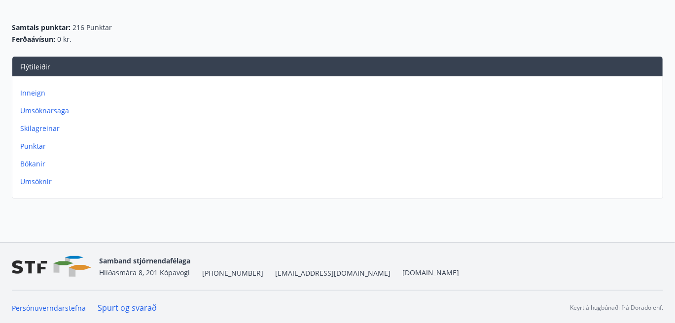
scroll to position [98, 0]
click at [31, 167] on p "Bókanir" at bounding box center [339, 164] width 639 height 10
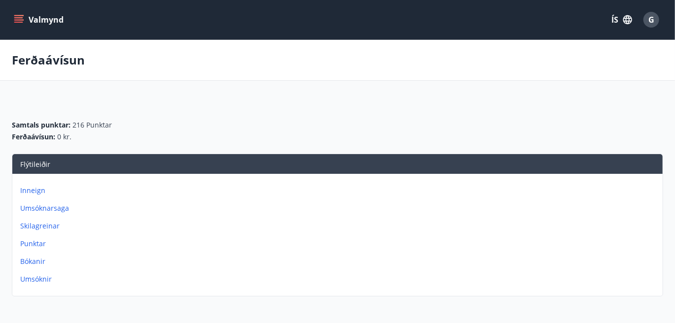
click at [31, 281] on p "Umsóknir" at bounding box center [339, 280] width 639 height 10
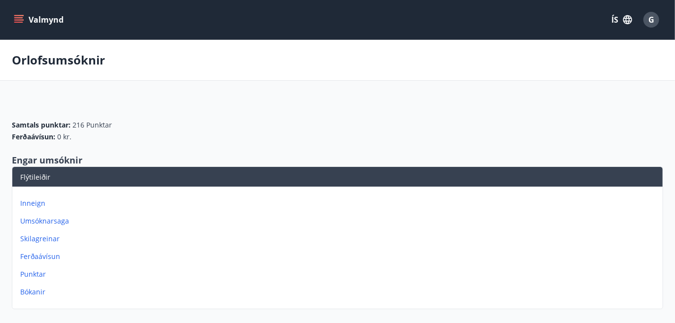
click at [23, 21] on icon "menu" at bounding box center [19, 20] width 10 height 10
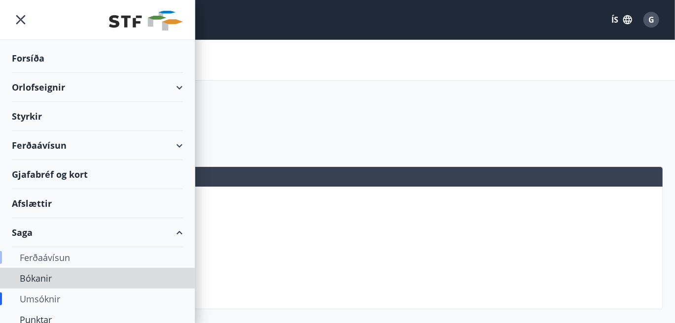
click at [0, 250] on div "Ferðaávísun" at bounding box center [97, 258] width 195 height 21
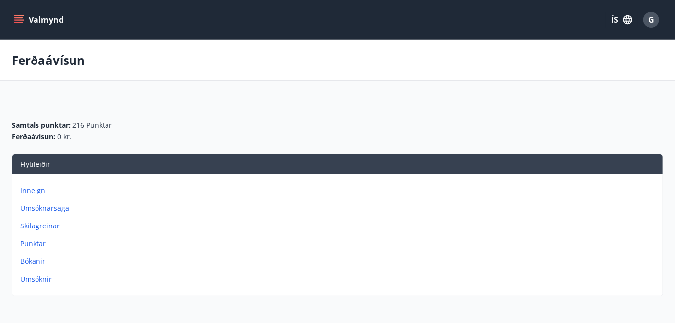
click at [19, 20] on icon "menu" at bounding box center [19, 19] width 11 height 1
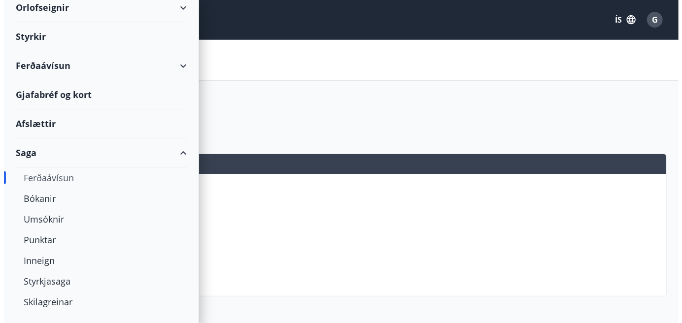
scroll to position [96, 0]
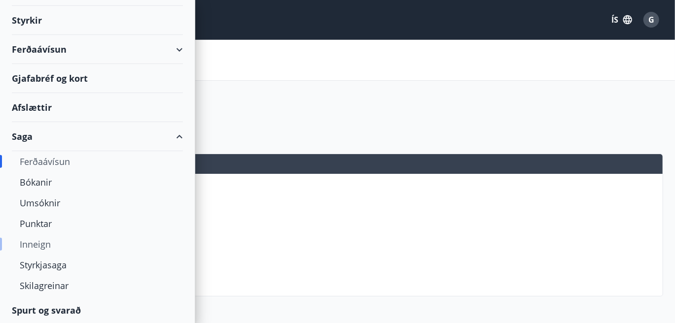
click at [33, 243] on div "Inneign" at bounding box center [97, 244] width 155 height 21
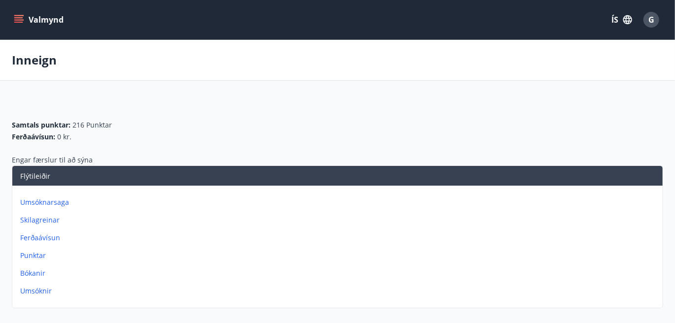
click at [20, 18] on icon "menu" at bounding box center [19, 20] width 10 height 10
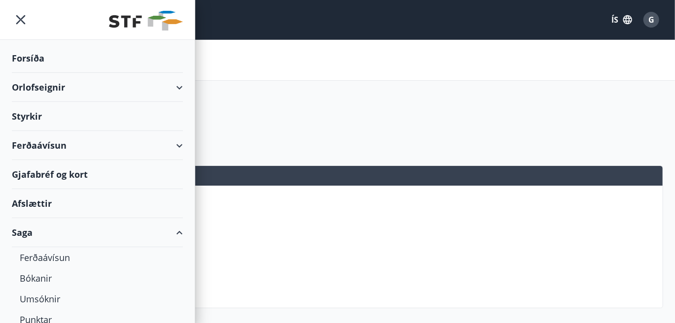
click at [39, 175] on div "Gjafabréf og kort" at bounding box center [97, 174] width 171 height 29
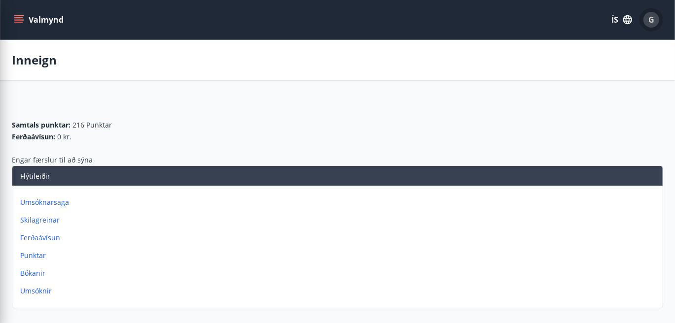
click at [653, 18] on span "G" at bounding box center [651, 19] width 6 height 11
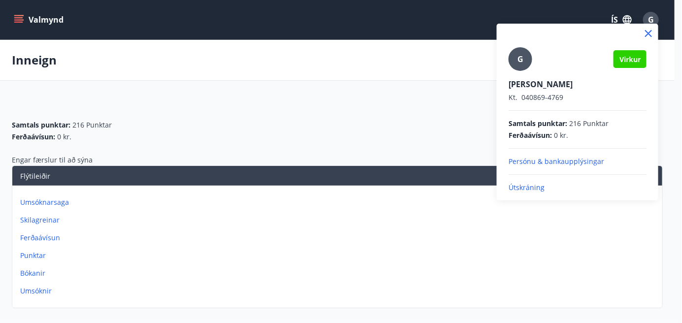
click at [514, 185] on p "Útskráning" at bounding box center [578, 188] width 138 height 10
